Goal: Find specific page/section: Find specific page/section

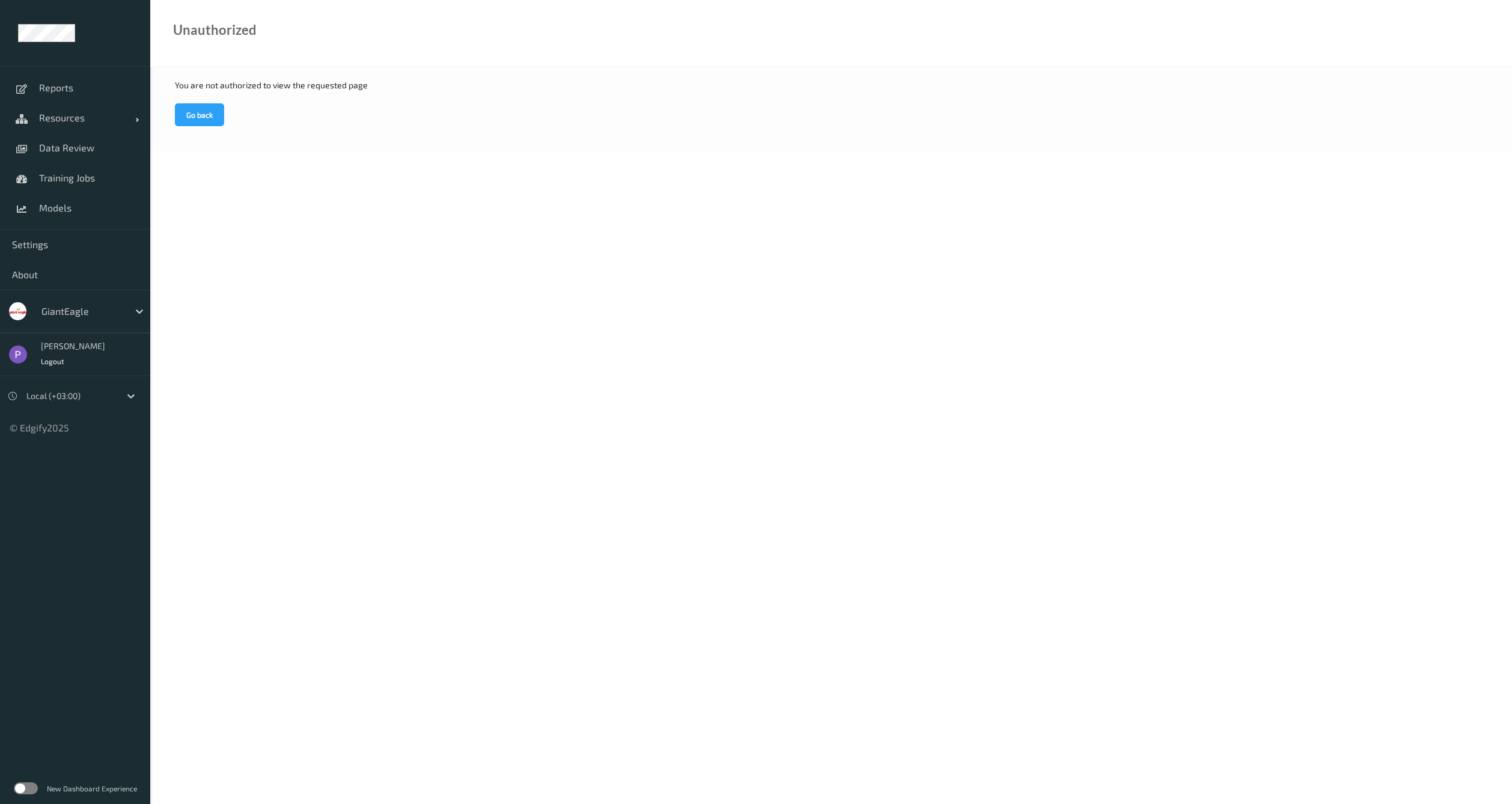
click at [76, 312] on div at bounding box center [82, 310] width 81 height 14
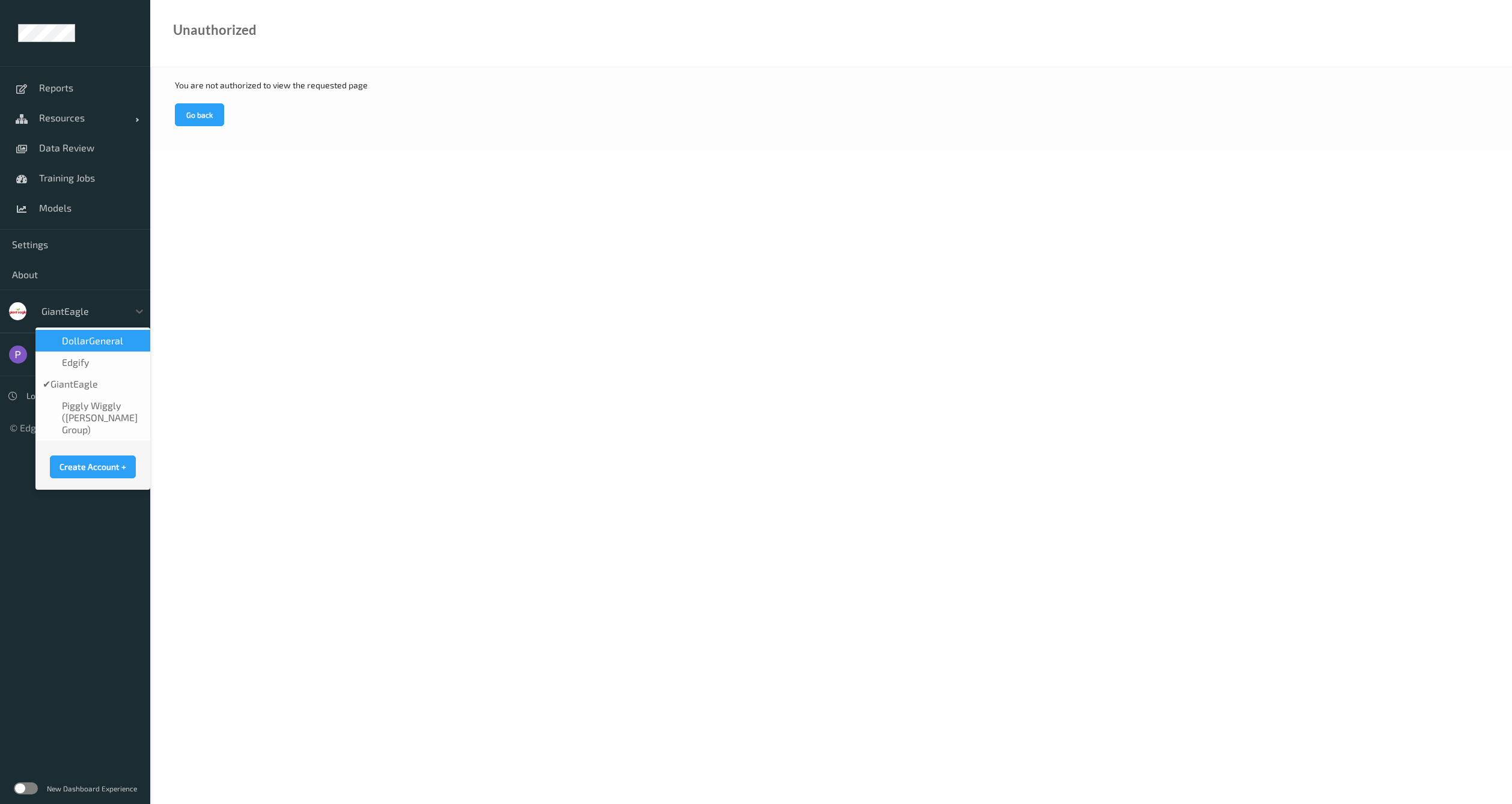
click at [115, 339] on span "DollarGeneral" at bounding box center [92, 341] width 61 height 12
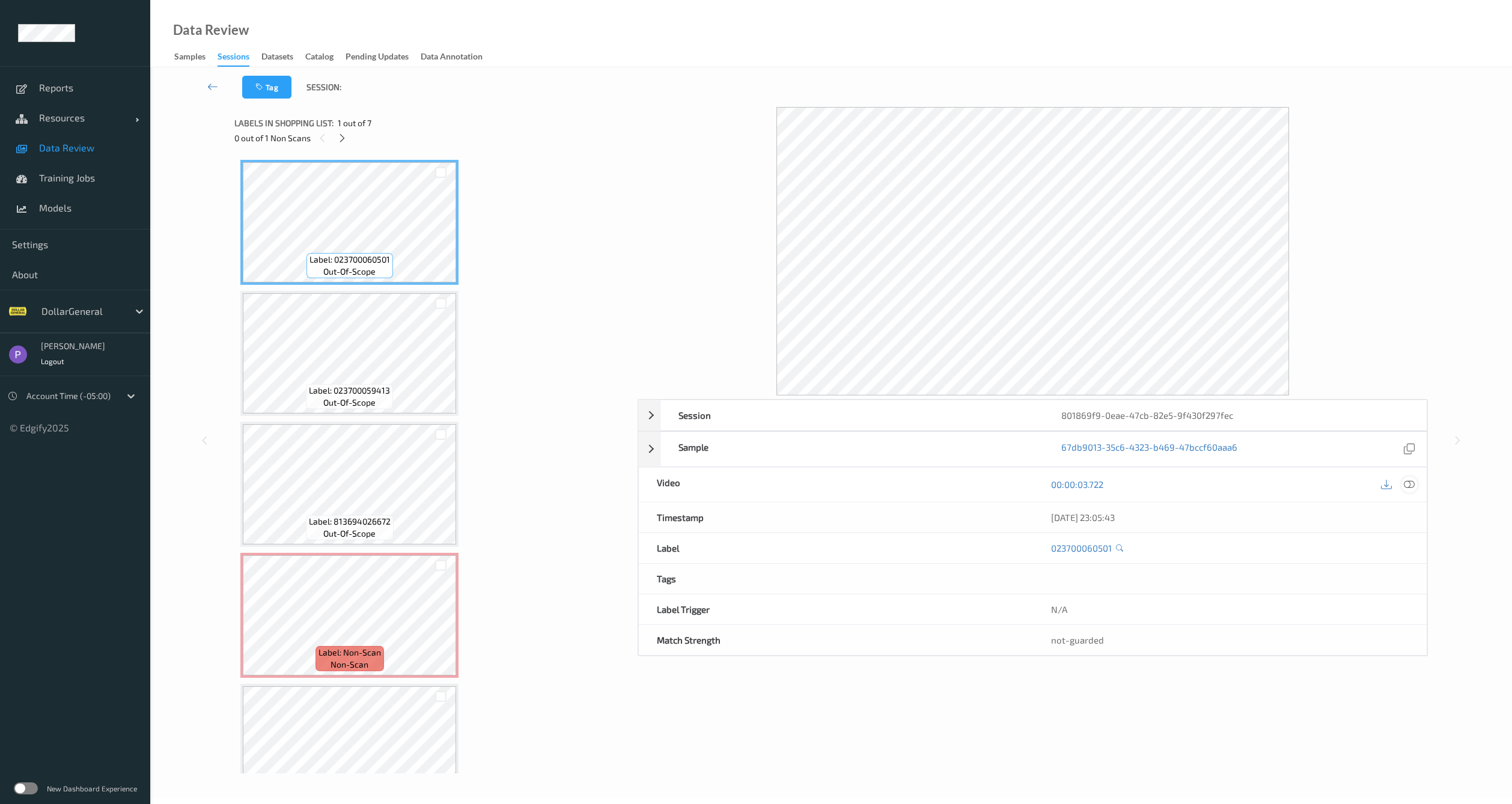
click at [1413, 486] on icon at bounding box center [1409, 484] width 10 height 10
